Goal: Check status: Check status

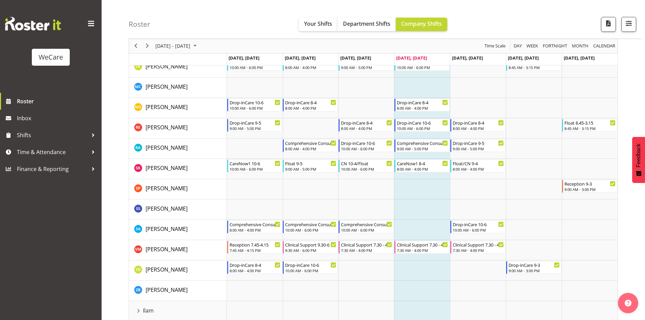
scroll to position [350, 0]
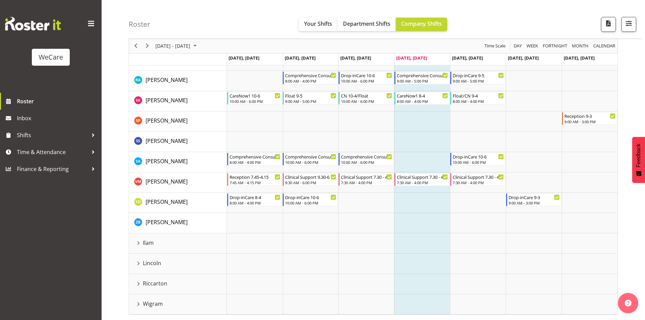
click at [138, 305] on div "Wigram resource" at bounding box center [138, 304] width 9 height 9
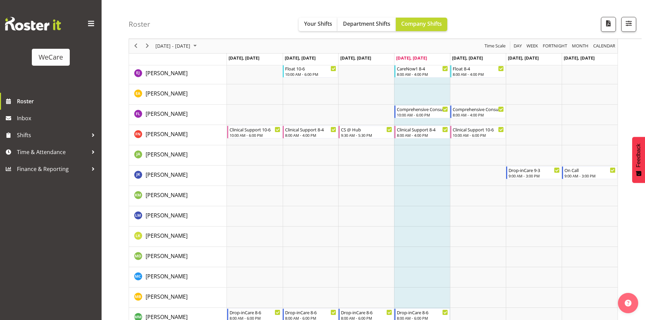
scroll to position [824, 0]
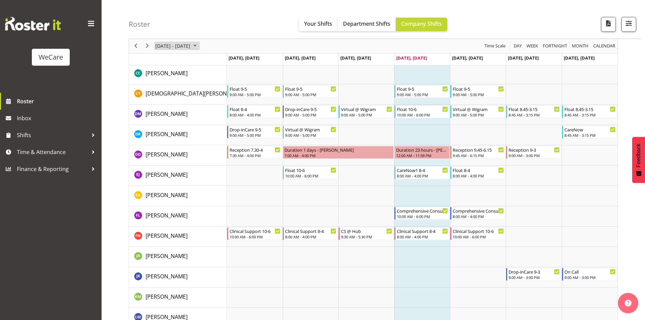
click at [171, 46] on span "[DATE] - [DATE]" at bounding box center [173, 46] width 36 height 8
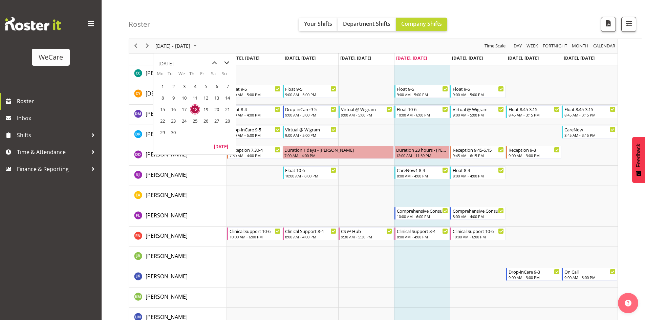
click at [226, 60] on span "next month" at bounding box center [227, 63] width 12 height 12
click at [164, 132] on span "27" at bounding box center [163, 132] width 10 height 10
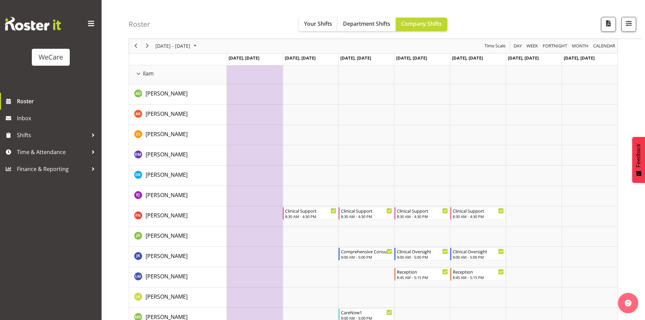
scroll to position [587, 0]
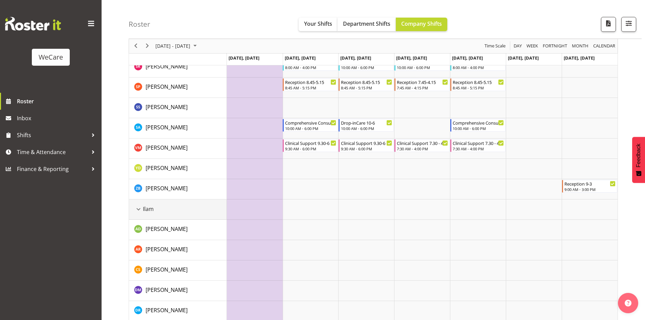
click at [141, 209] on div "Ilam resource" at bounding box center [138, 209] width 9 height 9
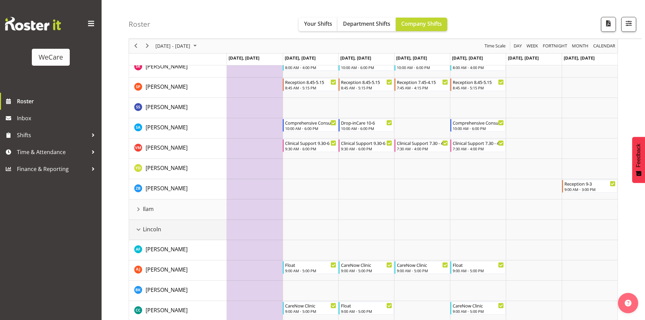
click at [138, 229] on div "Lincoln resource" at bounding box center [138, 229] width 9 height 9
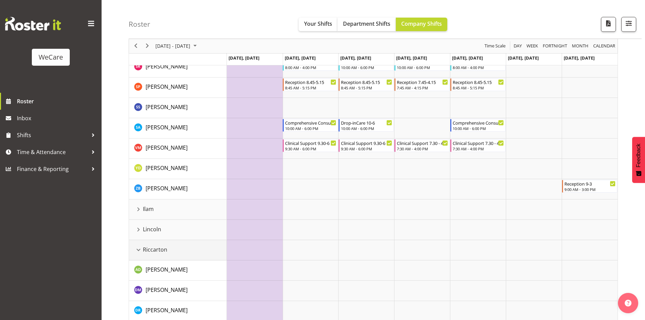
click at [139, 251] on div "Riccarton resource" at bounding box center [138, 250] width 9 height 9
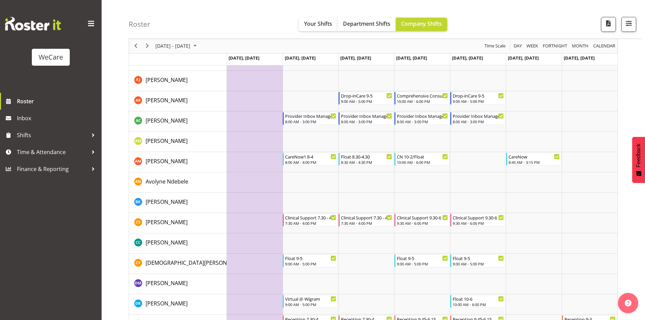
scroll to position [756, 0]
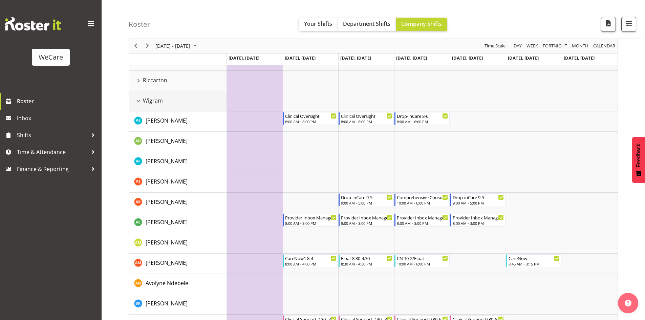
click at [135, 100] on div "Wigram resource" at bounding box center [138, 101] width 9 height 9
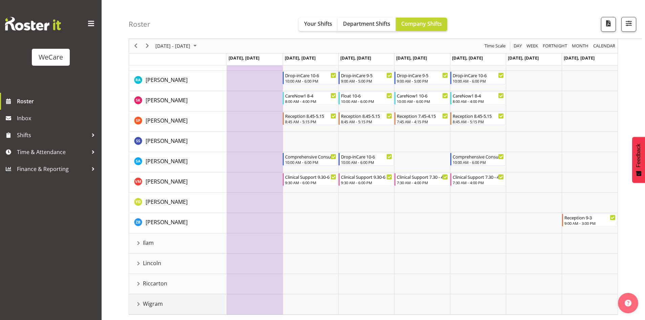
scroll to position [553, 0]
click at [140, 280] on div "Riccarton resource" at bounding box center [138, 284] width 9 height 9
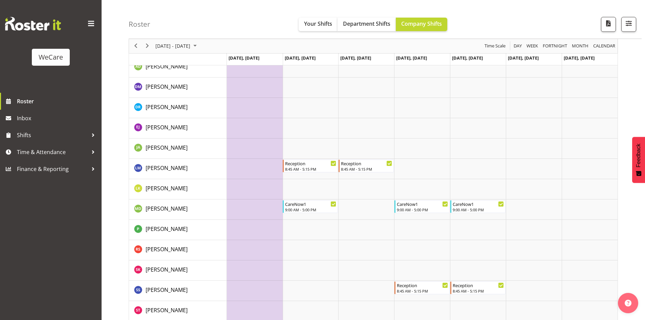
scroll to position [722, 0]
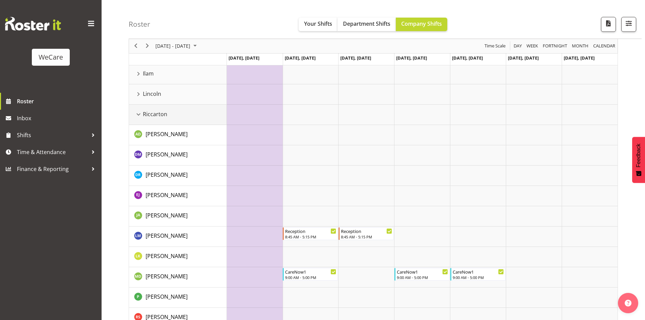
click at [139, 114] on div "Riccarton resource" at bounding box center [138, 114] width 9 height 9
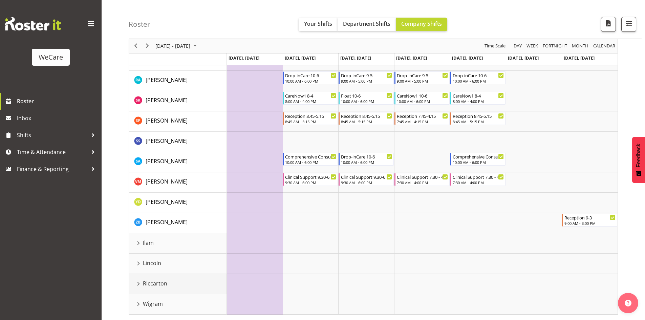
scroll to position [553, 0]
click at [139, 302] on div "Wigram resource" at bounding box center [138, 304] width 9 height 9
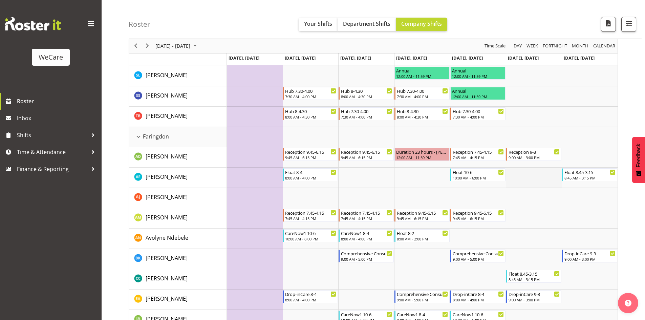
scroll to position [203, 0]
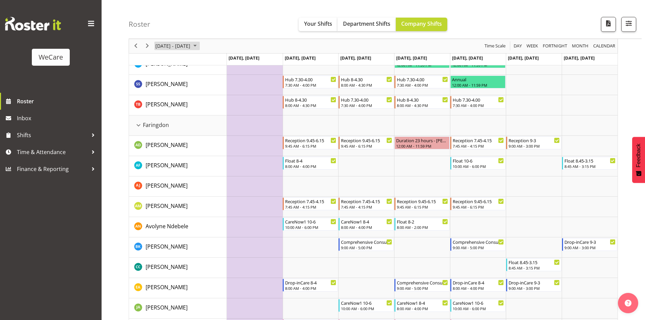
click at [165, 48] on span "[DATE] - [DATE]" at bounding box center [173, 46] width 36 height 8
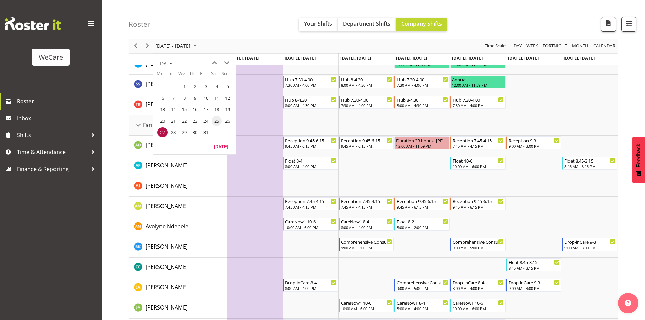
click at [218, 120] on span "25" at bounding box center [217, 121] width 10 height 10
